Goal: Contribute content

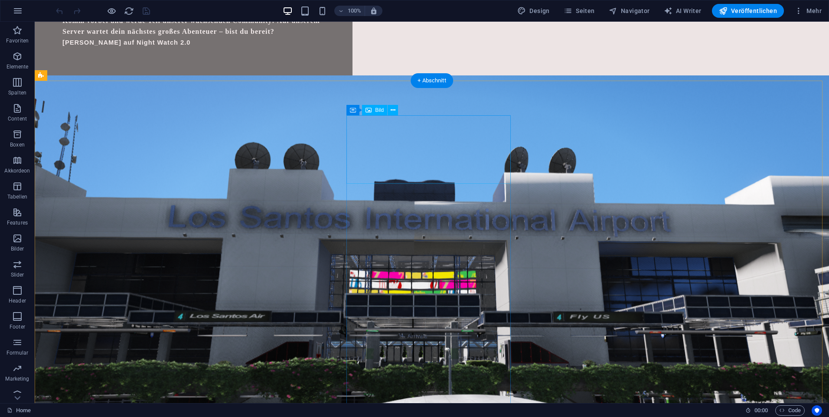
scroll to position [3730, 0]
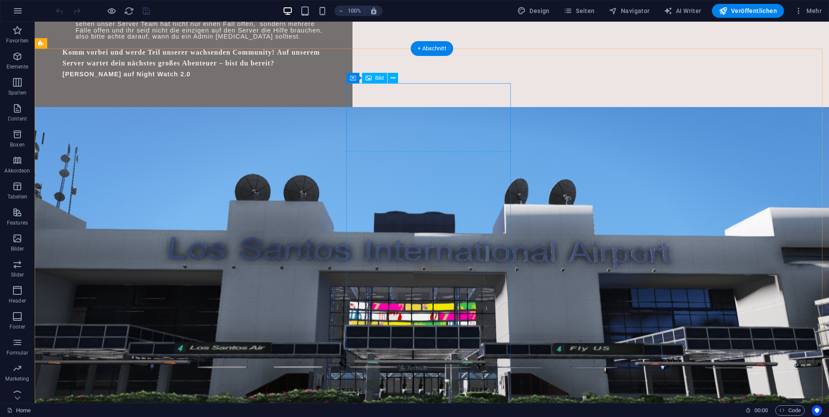
select select "%"
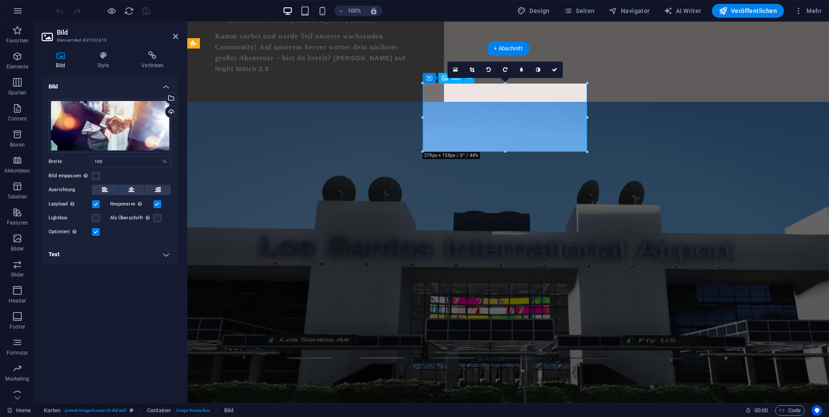
scroll to position [3767, 0]
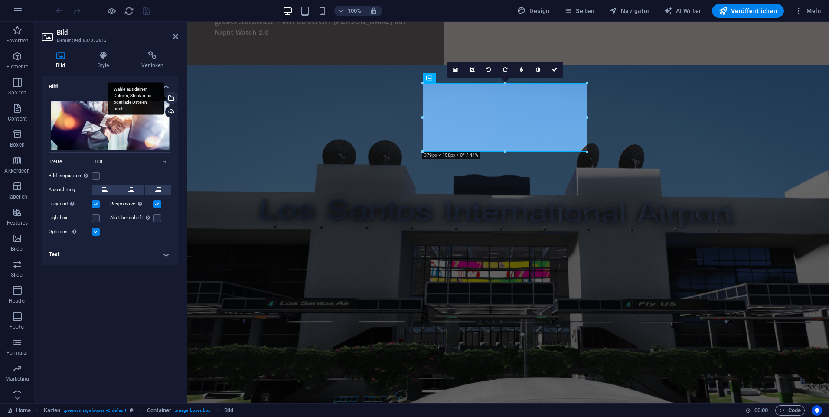
click at [171, 98] on div "Wähle aus deinen Dateien, Stockfotos oder lade Dateien hoch" at bounding box center [170, 98] width 13 height 13
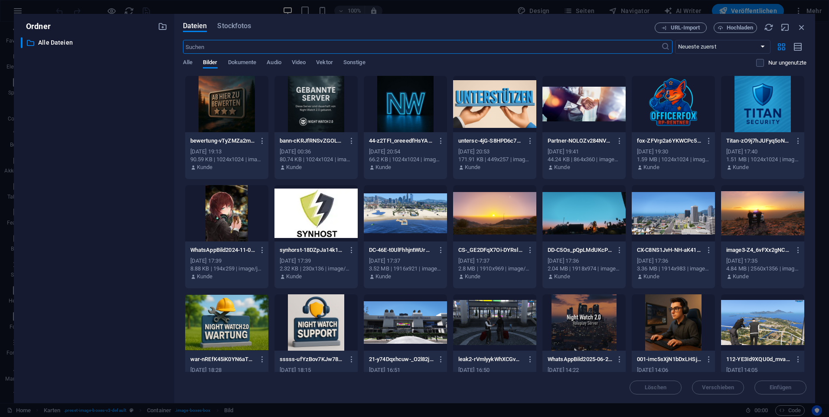
scroll to position [4304, 0]
click at [724, 30] on span "Hochladen" at bounding box center [736, 28] width 36 height 6
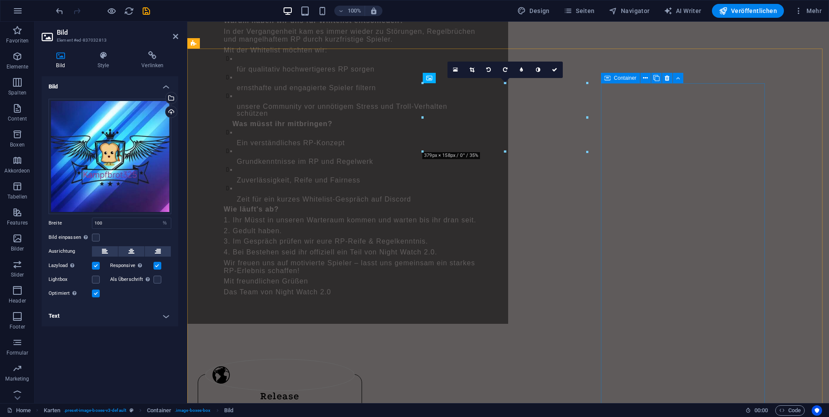
scroll to position [3767, 0]
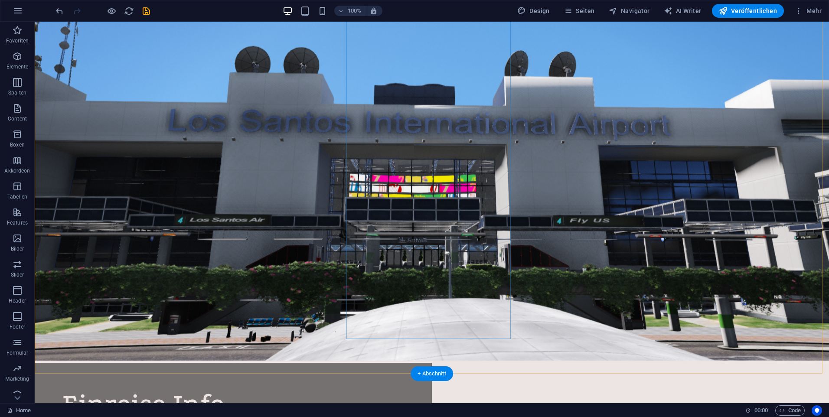
scroll to position [3817, 0]
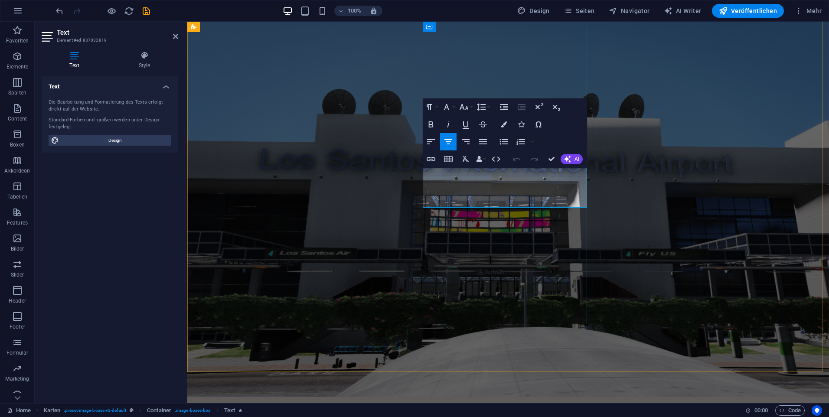
scroll to position [3854, 0]
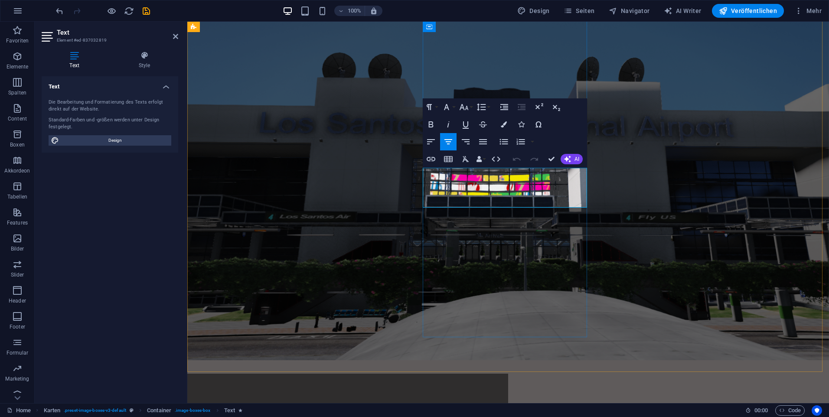
drag, startPoint x: 536, startPoint y: 196, endPoint x: 442, endPoint y: 176, distance: 95.9
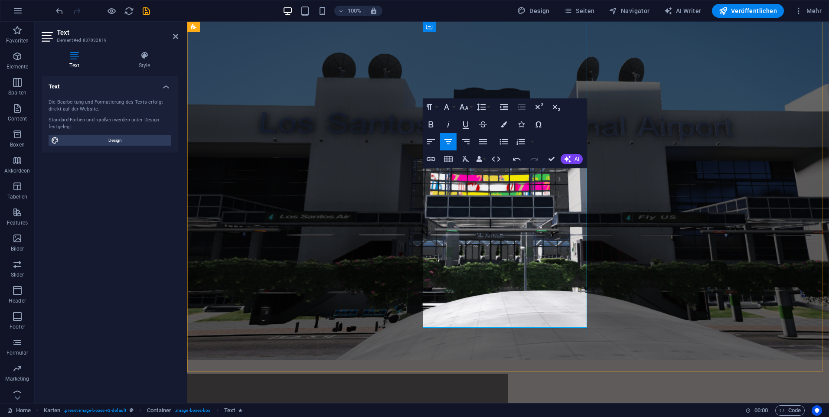
drag, startPoint x: 571, startPoint y: 319, endPoint x: 430, endPoint y: 164, distance: 209.4
click at [509, 124] on button "Farben" at bounding box center [504, 124] width 16 height 17
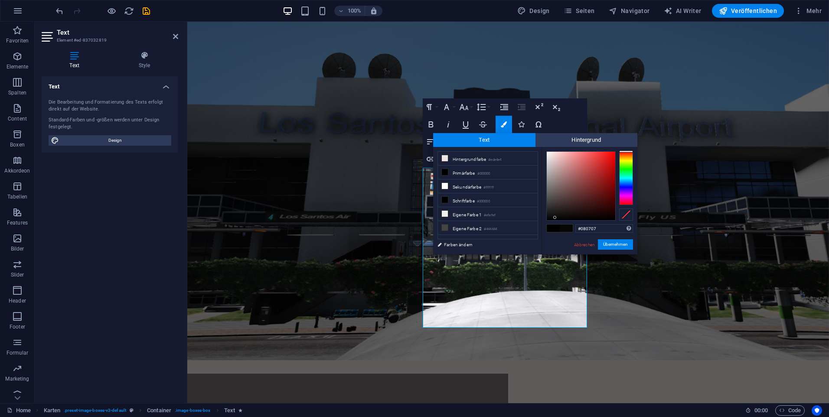
type input "#080808"
drag, startPoint x: 586, startPoint y: 213, endPoint x: 551, endPoint y: 218, distance: 35.9
click at [551, 218] on div at bounding box center [581, 186] width 69 height 69
click at [616, 241] on button "Übernehmen" at bounding box center [615, 244] width 35 height 10
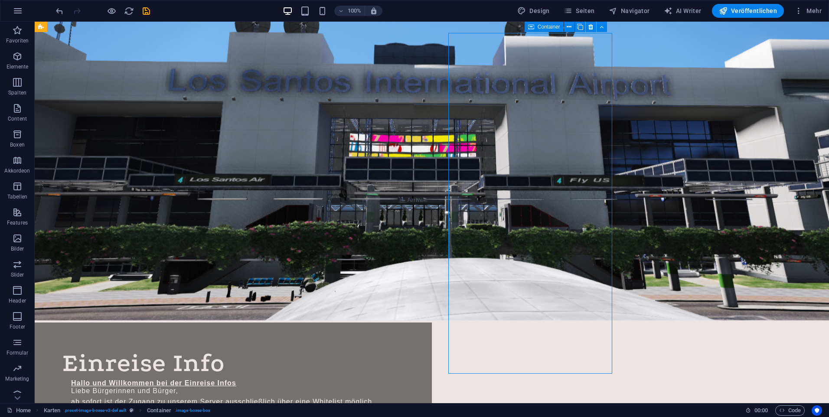
scroll to position [3817, 0]
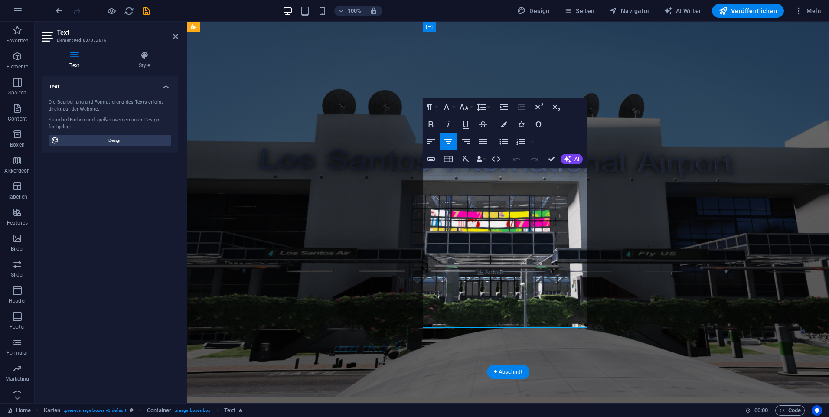
scroll to position [3854, 0]
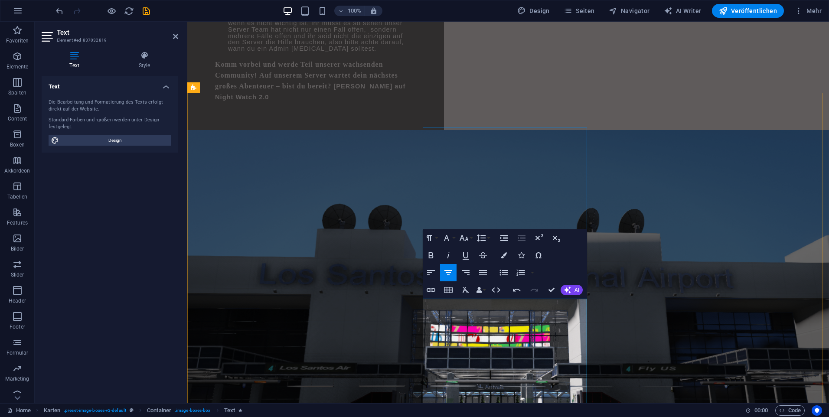
scroll to position [3767, 0]
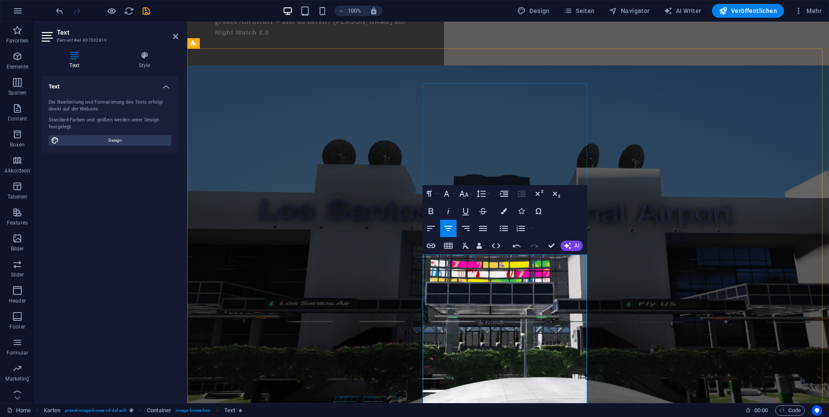
drag, startPoint x: 535, startPoint y: 316, endPoint x: 425, endPoint y: 262, distance: 123.2
click at [570, 247] on icon "button" at bounding box center [567, 245] width 7 height 7
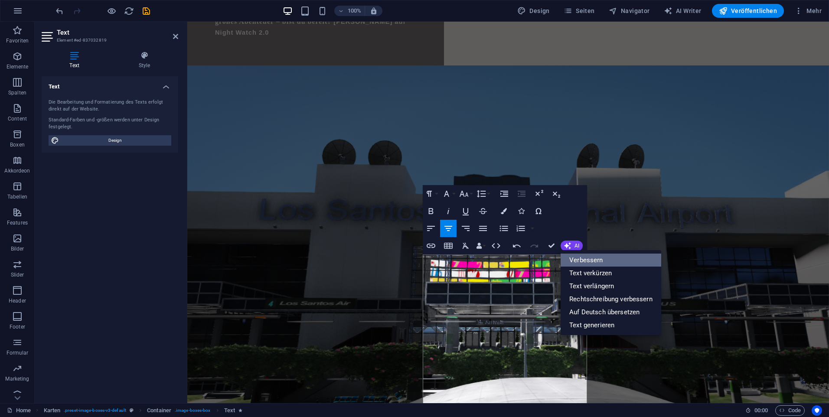
click at [597, 261] on link "Verbessern" at bounding box center [611, 260] width 101 height 13
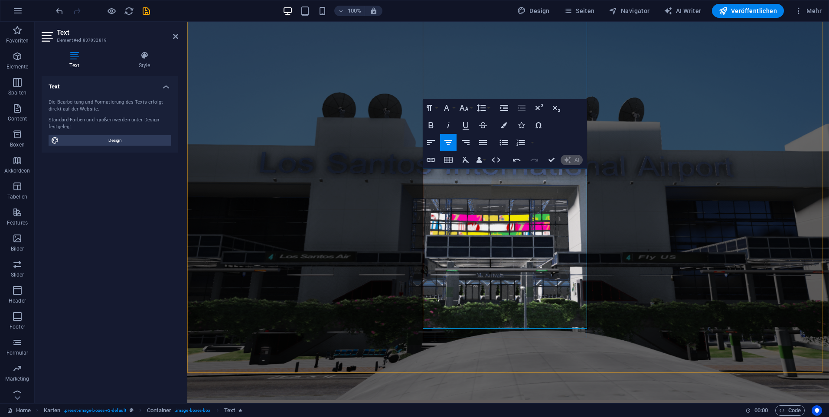
scroll to position [3854, 0]
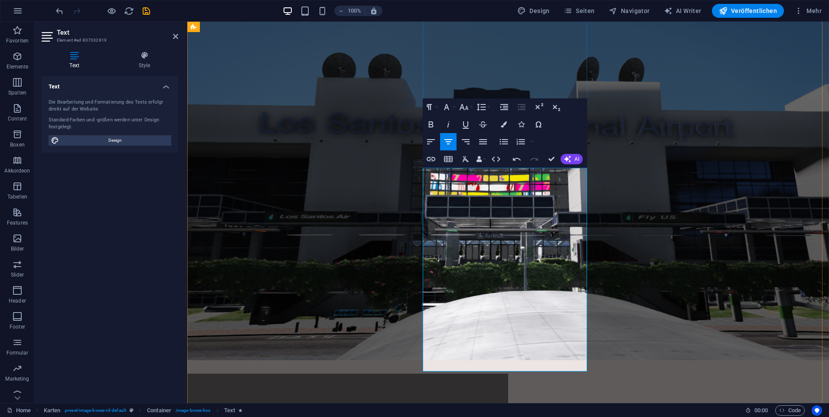
drag, startPoint x: 573, startPoint y: 197, endPoint x: 596, endPoint y: 192, distance: 23.6
drag, startPoint x: 434, startPoint y: 273, endPoint x: 577, endPoint y: 276, distance: 143.2
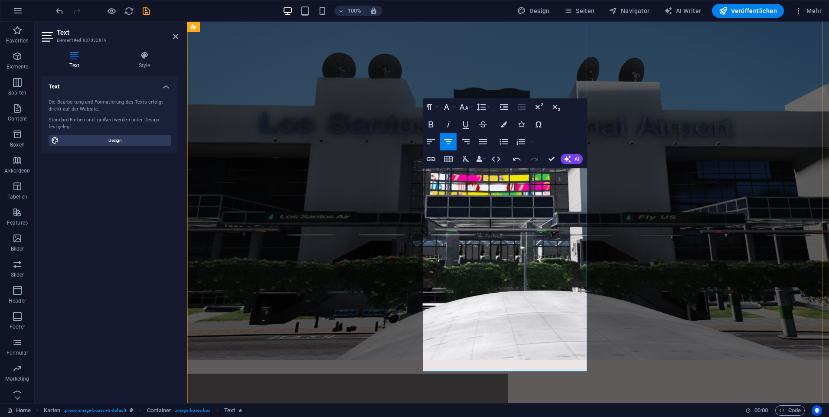
drag, startPoint x: 579, startPoint y: 271, endPoint x: 537, endPoint y: 261, distance: 42.9
drag, startPoint x: 560, startPoint y: 272, endPoint x: 538, endPoint y: 265, distance: 23.9
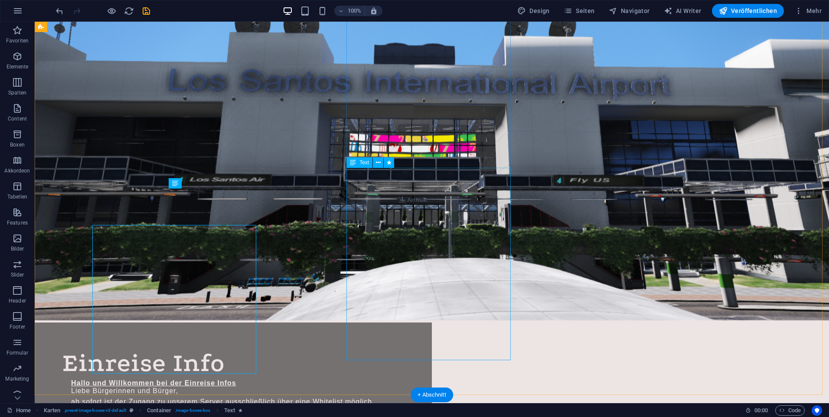
scroll to position [3817, 0]
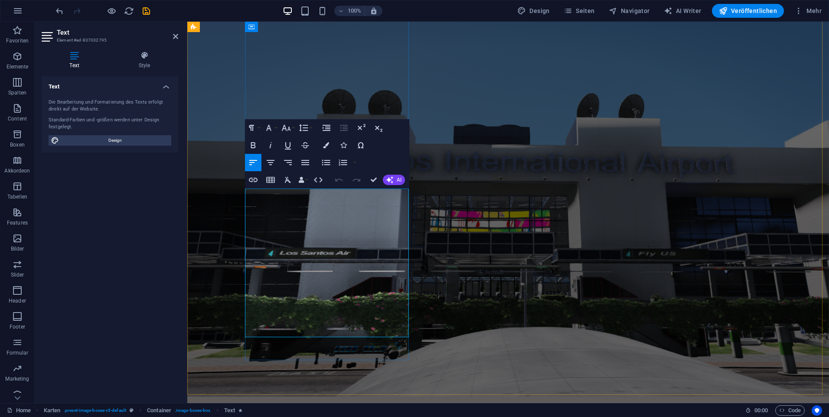
scroll to position [3854, 0]
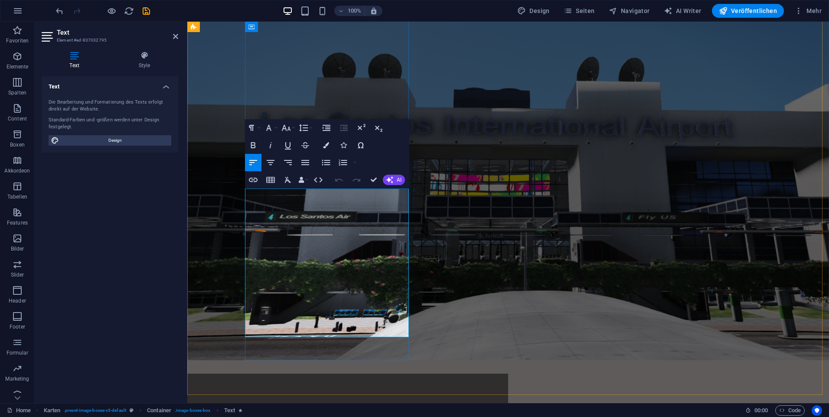
drag, startPoint x: 382, startPoint y: 326, endPoint x: 249, endPoint y: 317, distance: 132.6
copy p "Tretet uns hier [URL][DOMAIN_NAME]"
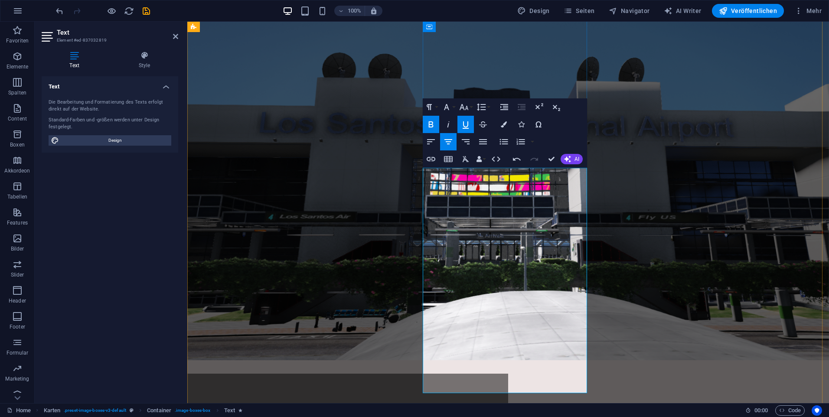
drag, startPoint x: 567, startPoint y: 380, endPoint x: 588, endPoint y: 379, distance: 20.9
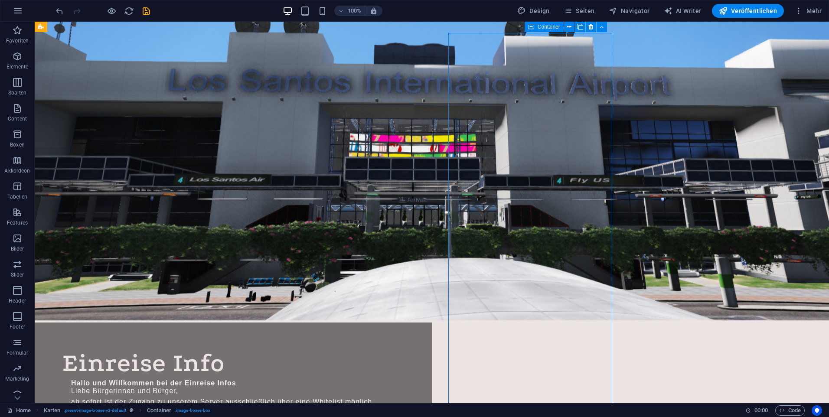
scroll to position [3817, 0]
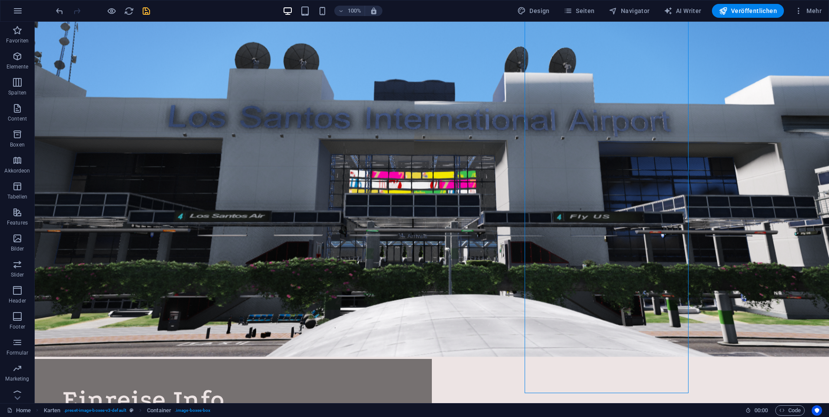
click at [144, 15] on icon "save" at bounding box center [146, 11] width 10 height 10
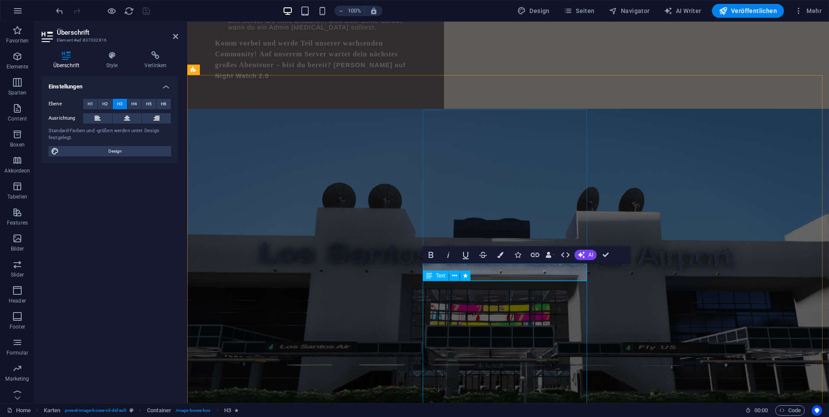
scroll to position [3767, 0]
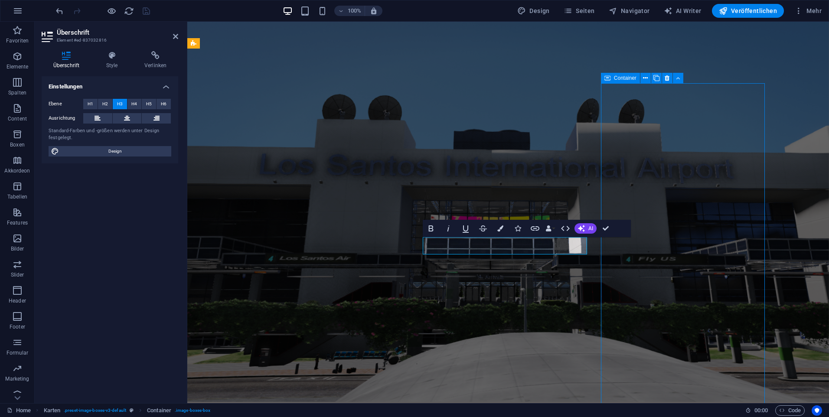
scroll to position [3730, 0]
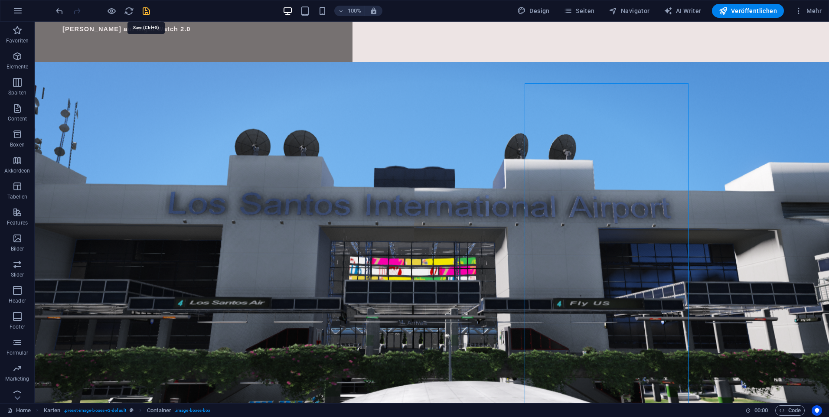
click at [150, 15] on icon "save" at bounding box center [146, 11] width 10 height 10
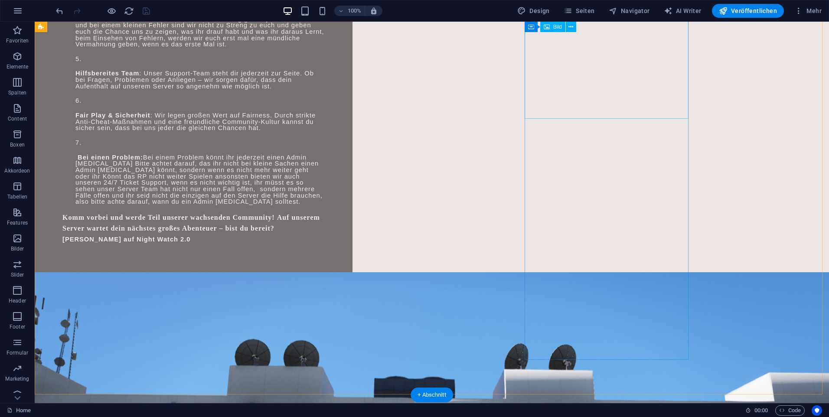
scroll to position [3383, 0]
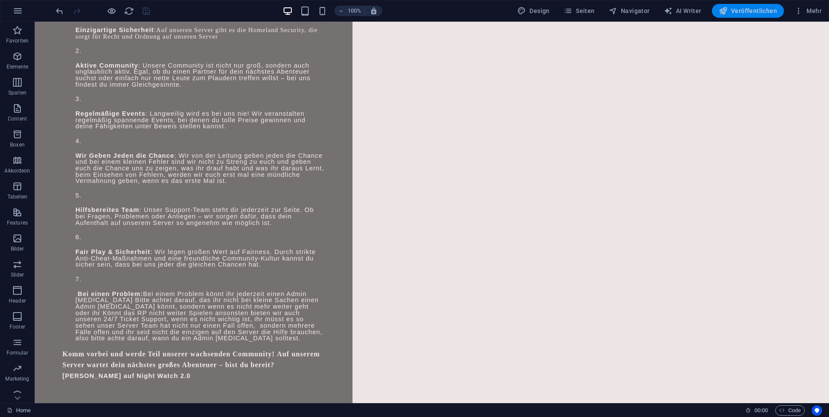
click at [743, 12] on span "Veröffentlichen" at bounding box center [748, 11] width 58 height 9
